Goal: Task Accomplishment & Management: Use online tool/utility

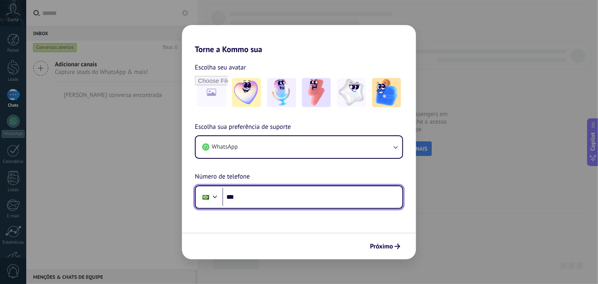
click at [247, 196] on input "***" at bounding box center [312, 197] width 180 height 19
type input "**********"
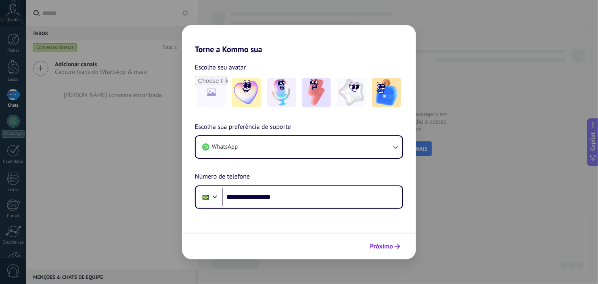
click at [382, 248] on span "Próximo" at bounding box center [381, 246] width 23 height 6
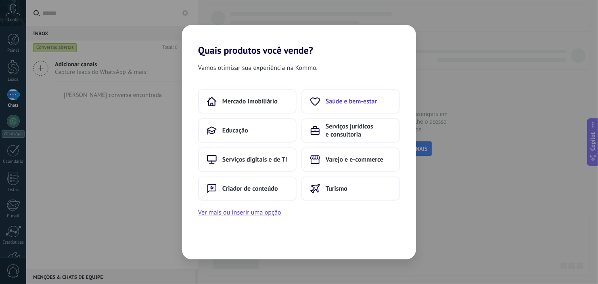
click at [350, 99] on span "Saúde e bem-estar" at bounding box center [351, 101] width 51 height 8
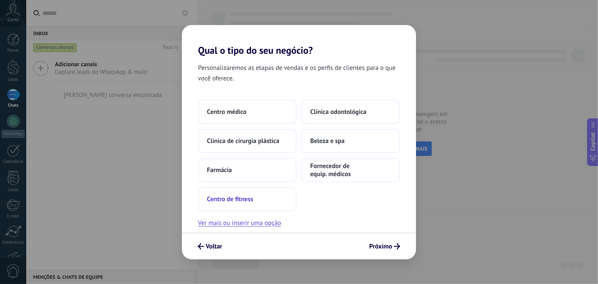
click at [220, 199] on span "Centro de fitness" at bounding box center [230, 199] width 46 height 8
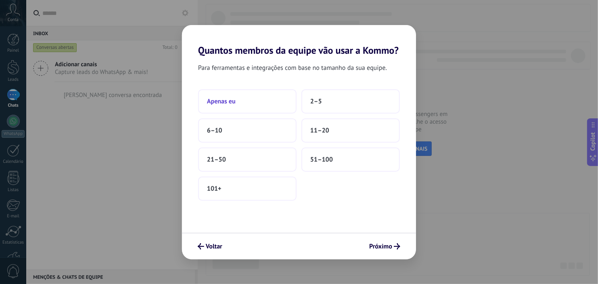
click at [244, 100] on button "Apenas eu" at bounding box center [247, 101] width 98 height 24
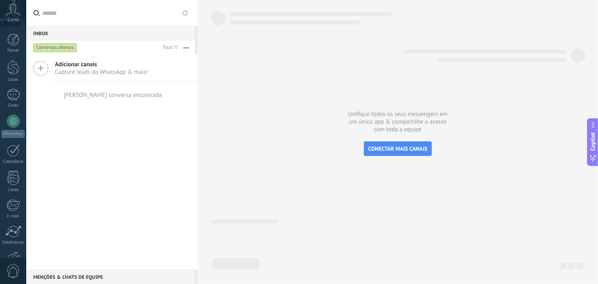
scroll to position [52, 0]
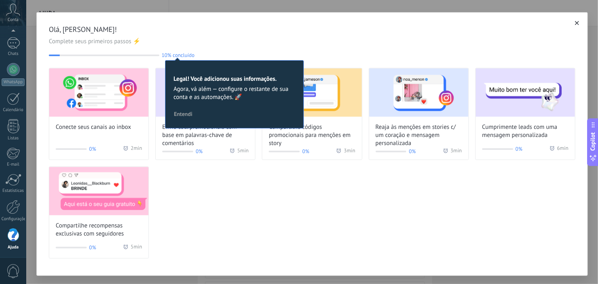
click at [183, 114] on span "Entendi" at bounding box center [183, 114] width 19 height 6
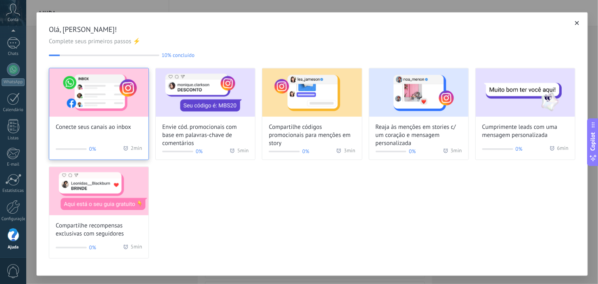
click at [87, 92] on img at bounding box center [98, 92] width 99 height 48
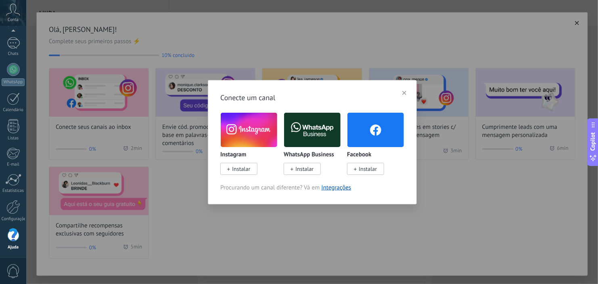
click at [245, 131] on img at bounding box center [249, 130] width 56 height 38
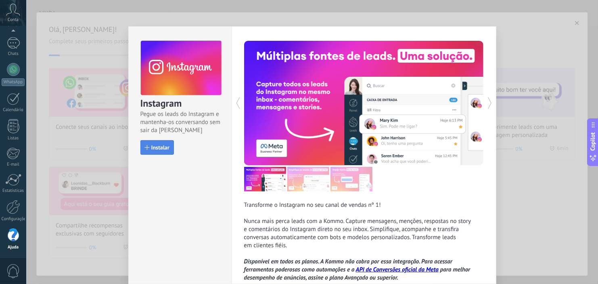
click at [148, 141] on button "Instalar" at bounding box center [156, 147] width 33 height 15
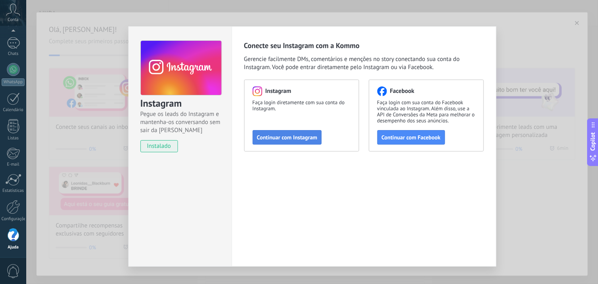
click at [286, 140] on span "Continuar com Instagram" at bounding box center [287, 137] width 61 height 6
click at [526, 204] on div "Instagram Pegue os leads do Instagram e mantenha-os conversando sem sair da Kom…" at bounding box center [312, 142] width 572 height 284
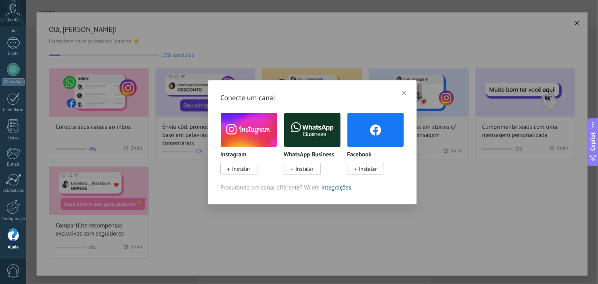
click at [515, 196] on div "Conecte um canal Instagram Instalar WhatsApp Business Instalar Facebook Instala…" at bounding box center [312, 142] width 572 height 284
